Goal: Task Accomplishment & Management: Manage account settings

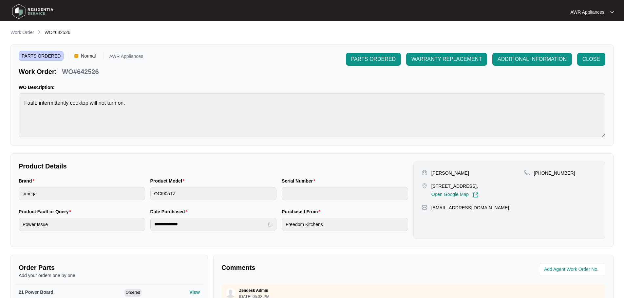
click at [18, 9] on img at bounding box center [33, 12] width 46 height 20
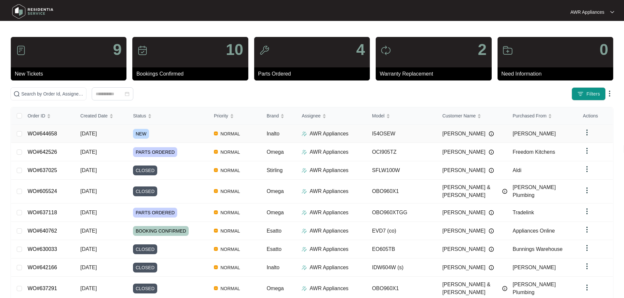
click at [113, 135] on td "[DATE]" at bounding box center [101, 134] width 53 height 18
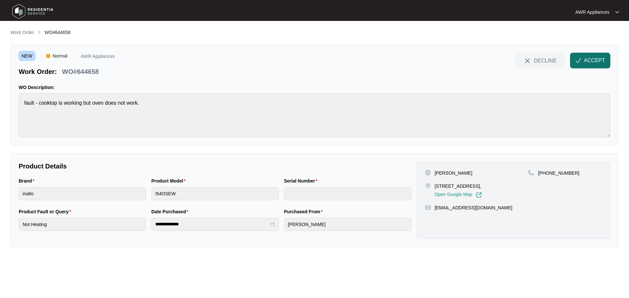
click at [594, 62] on span "ACCEPT" at bounding box center [594, 61] width 21 height 8
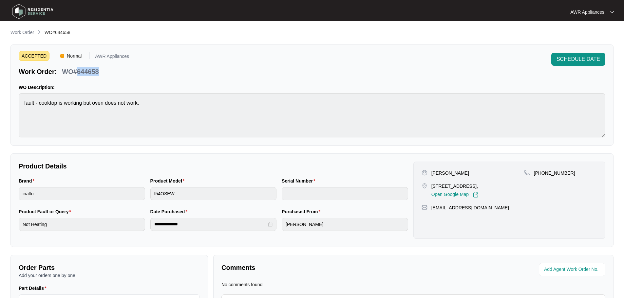
drag, startPoint x: 76, startPoint y: 71, endPoint x: 85, endPoint y: 71, distance: 8.9
click at [99, 71] on p "WO#644658" at bounding box center [80, 71] width 37 height 9
copy p "644658"
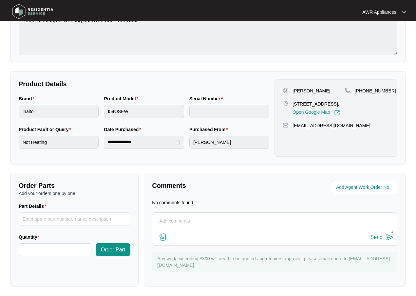
scroll to position [84, 0]
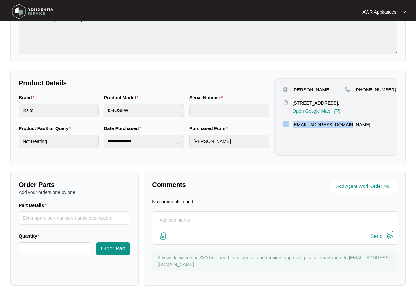
drag, startPoint x: 290, startPoint y: 131, endPoint x: 348, endPoint y: 129, distance: 58.0
click at [348, 128] on div "[EMAIL_ADDRESS][DOMAIN_NAME]" at bounding box center [336, 124] width 106 height 7
copy div "[EMAIL_ADDRESS][DOMAIN_NAME]"
drag, startPoint x: 363, startPoint y: 87, endPoint x: 387, endPoint y: 87, distance: 23.9
click at [387, 87] on div "[PHONE_NUMBER]" at bounding box center [367, 89] width 44 height 7
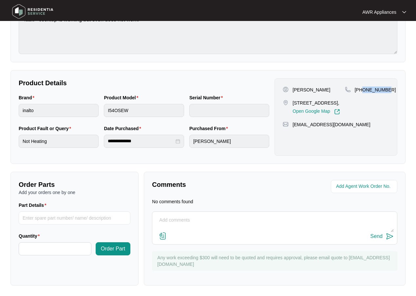
copy p "431797680"
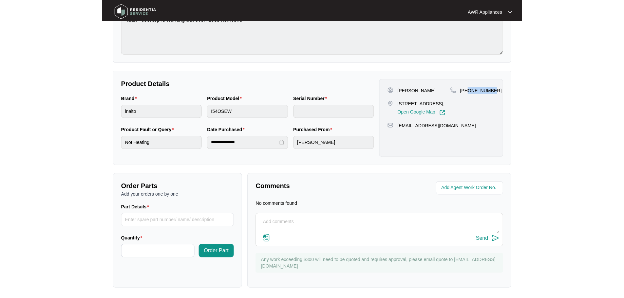
scroll to position [75, 0]
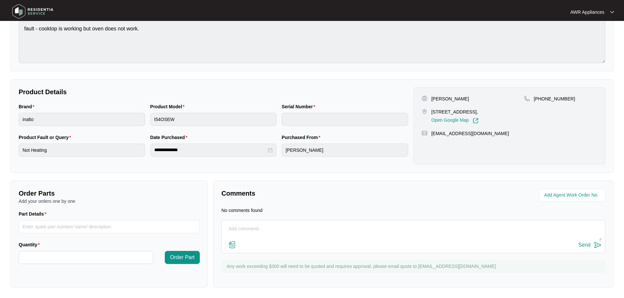
click at [255, 229] on textarea at bounding box center [413, 232] width 377 height 17
type textarea "Left message to book customer in [DATE] morning."
click at [586, 246] on div "Send" at bounding box center [584, 245] width 12 height 6
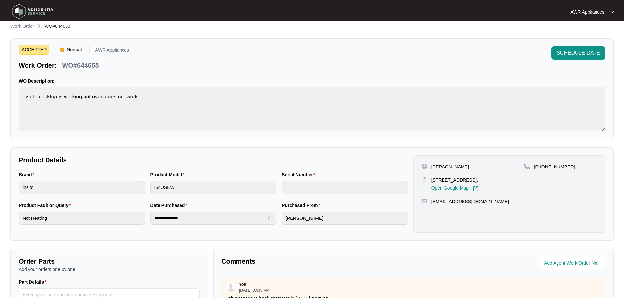
scroll to position [0, 0]
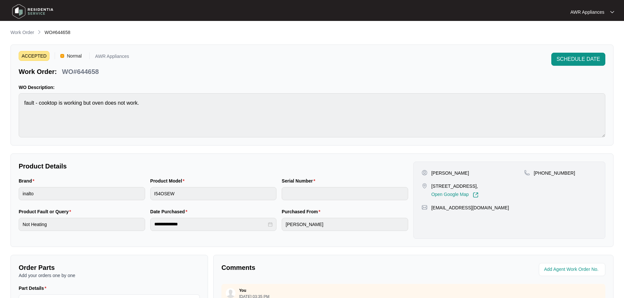
click at [21, 14] on img at bounding box center [33, 12] width 46 height 20
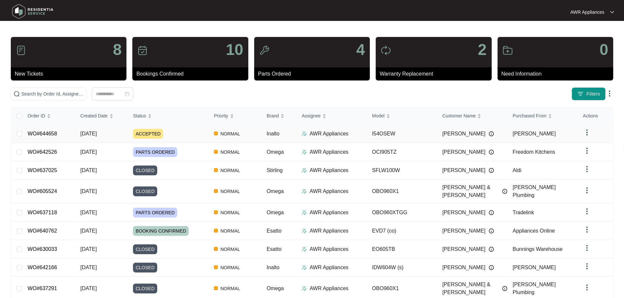
click at [101, 138] on td "[DATE]" at bounding box center [101, 134] width 53 height 18
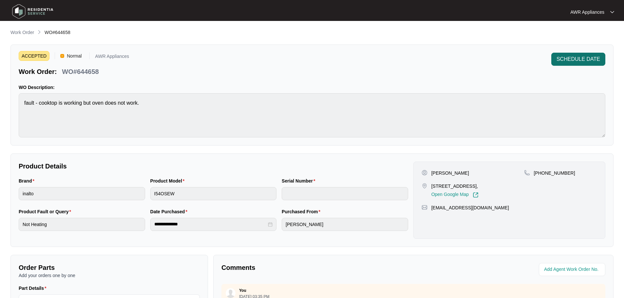
click at [570, 59] on span "SCHEDULE DATE" at bounding box center [579, 59] width 44 height 8
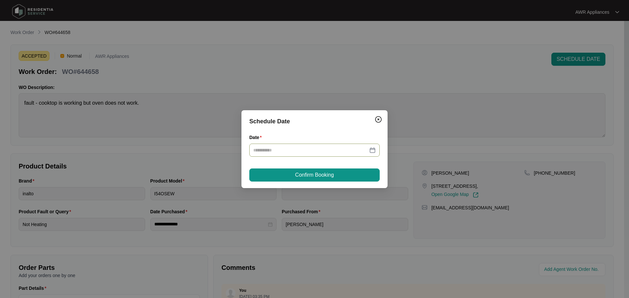
click at [305, 151] on input "Date" at bounding box center [310, 150] width 115 height 7
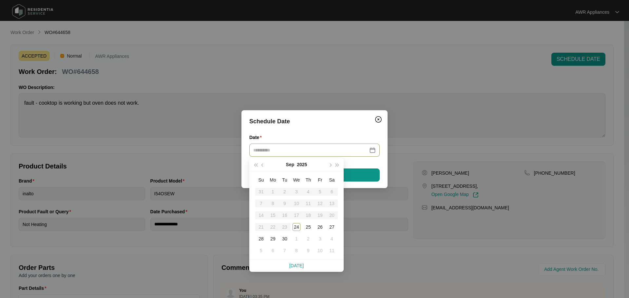
type input "**********"
click at [332, 165] on button "button" at bounding box center [329, 164] width 7 height 13
click at [299, 192] on div "1" at bounding box center [297, 192] width 8 height 8
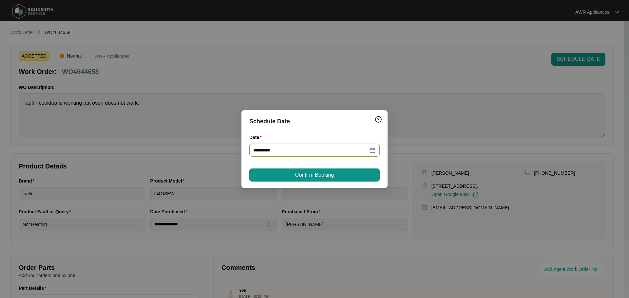
type input "**********"
click at [316, 174] on span "Confirm Booking" at bounding box center [314, 175] width 39 height 8
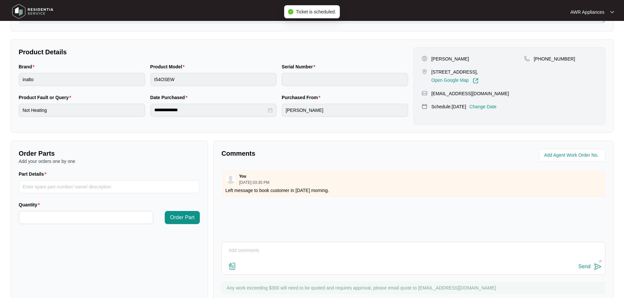
scroll to position [136, 0]
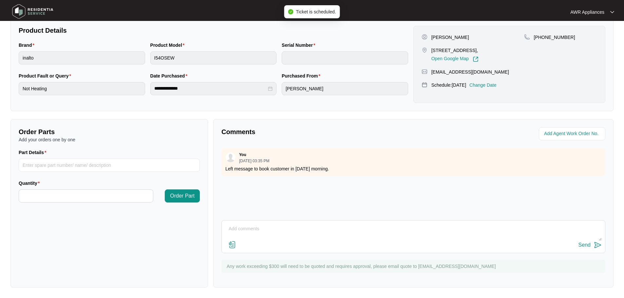
click at [259, 231] on textarea at bounding box center [413, 232] width 377 height 17
type textarea "Customer not available [DATE]"
click at [580, 248] on button "Send" at bounding box center [589, 245] width 23 height 9
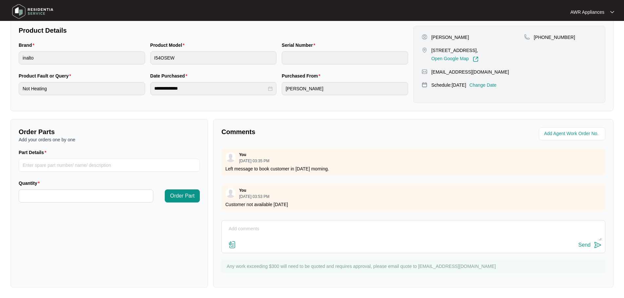
click at [20, 11] on img at bounding box center [33, 12] width 46 height 20
